Goal: Information Seeking & Learning: Learn about a topic

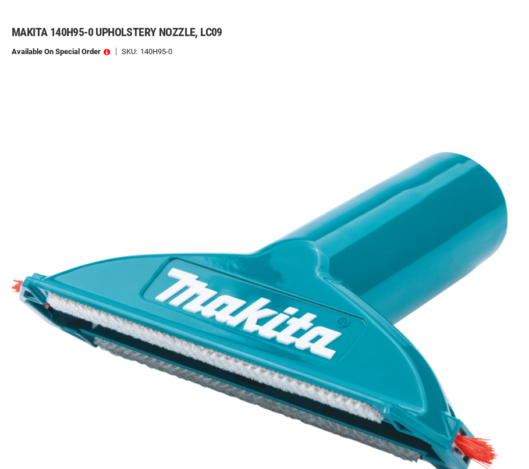
click at [280, 319] on img at bounding box center [260, 313] width 496 height 496
